Goal: Task Accomplishment & Management: Manage account settings

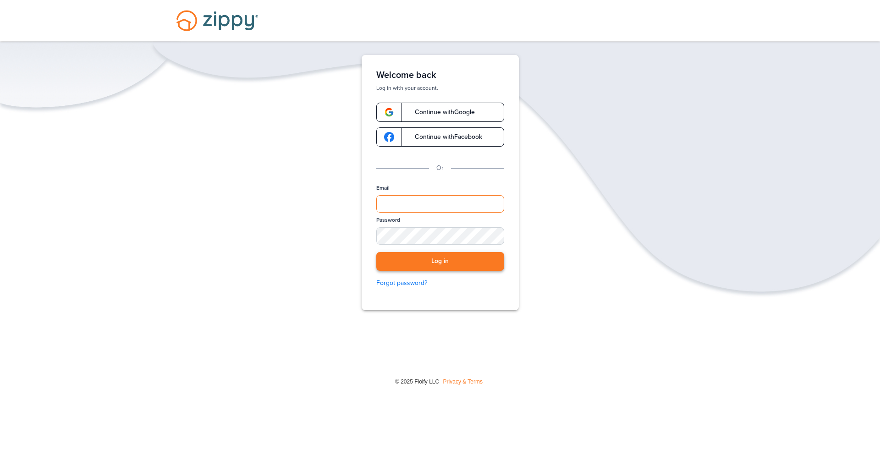
type input "**********"
click at [454, 264] on button "Log in" at bounding box center [440, 261] width 128 height 19
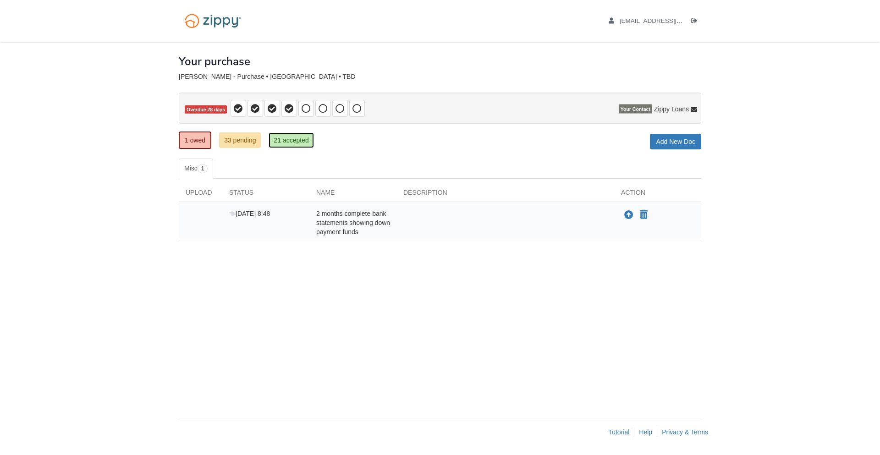
click at [292, 140] on link "21 accepted" at bounding box center [291, 140] width 45 height 16
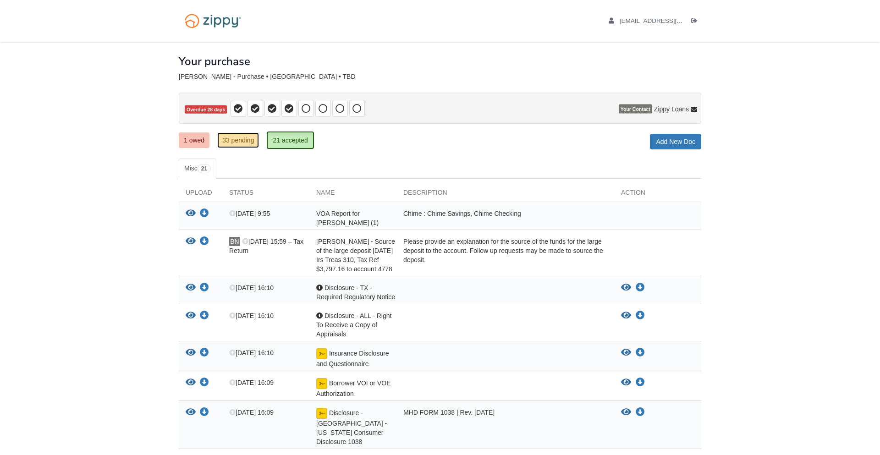
click at [248, 138] on link "33 pending" at bounding box center [238, 140] width 42 height 16
